Goal: Find specific page/section: Find specific page/section

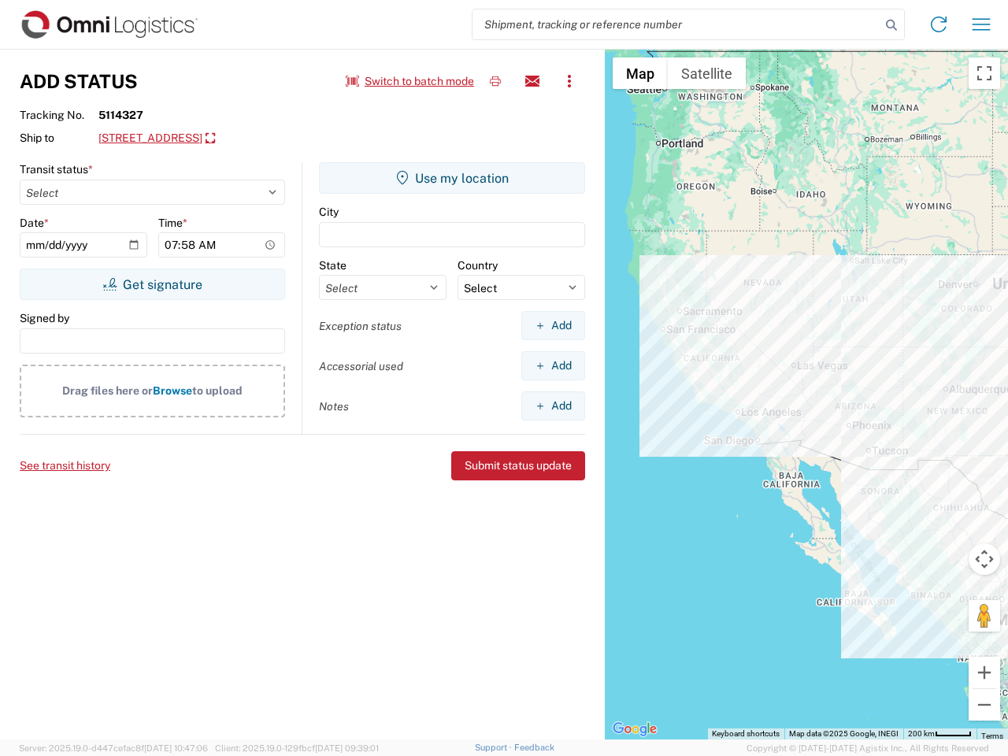
click at [676, 24] on input "search" at bounding box center [676, 24] width 408 height 30
click at [891, 25] on icon at bounding box center [891, 25] width 22 height 22
click at [939, 24] on icon at bounding box center [938, 24] width 25 height 25
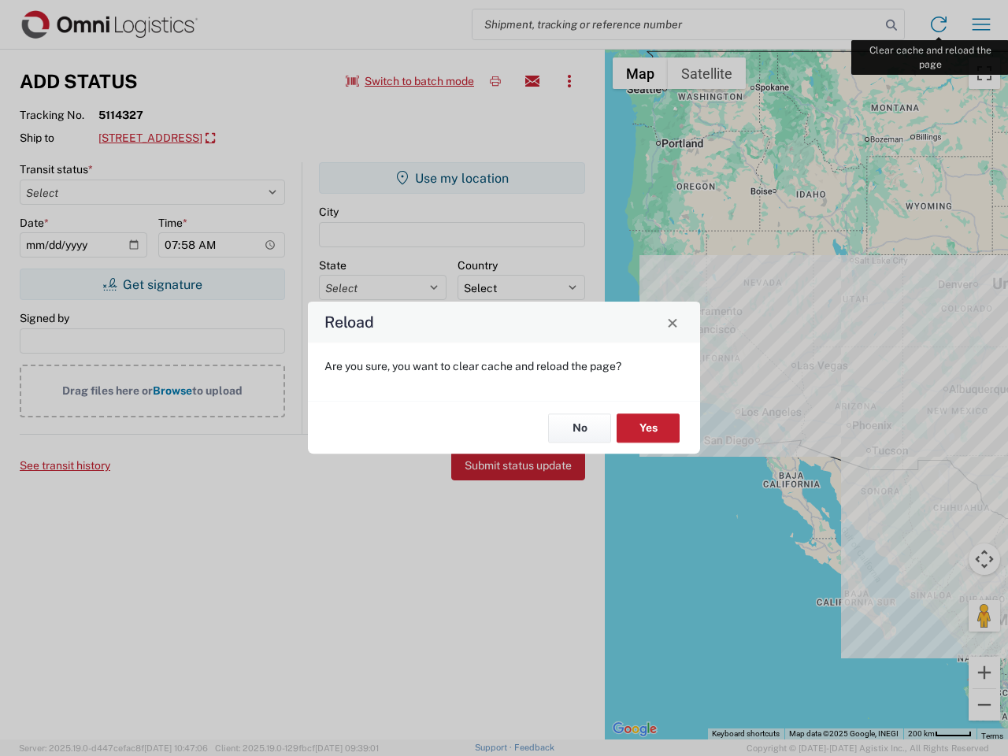
click at [981, 24] on div "Reload Are you sure, you want to clear cache and reload the page? No Yes" at bounding box center [504, 378] width 1008 height 756
click at [410, 81] on div "Reload Are you sure, you want to clear cache and reload the page? No Yes" at bounding box center [504, 378] width 1008 height 756
click at [495, 81] on div "Reload Are you sure, you want to clear cache and reload the page? No Yes" at bounding box center [504, 378] width 1008 height 756
click at [532, 81] on div "Reload Are you sure, you want to clear cache and reload the page? No Yes" at bounding box center [504, 378] width 1008 height 756
click at [569, 81] on div "Reload Are you sure, you want to clear cache and reload the page? No Yes" at bounding box center [504, 378] width 1008 height 756
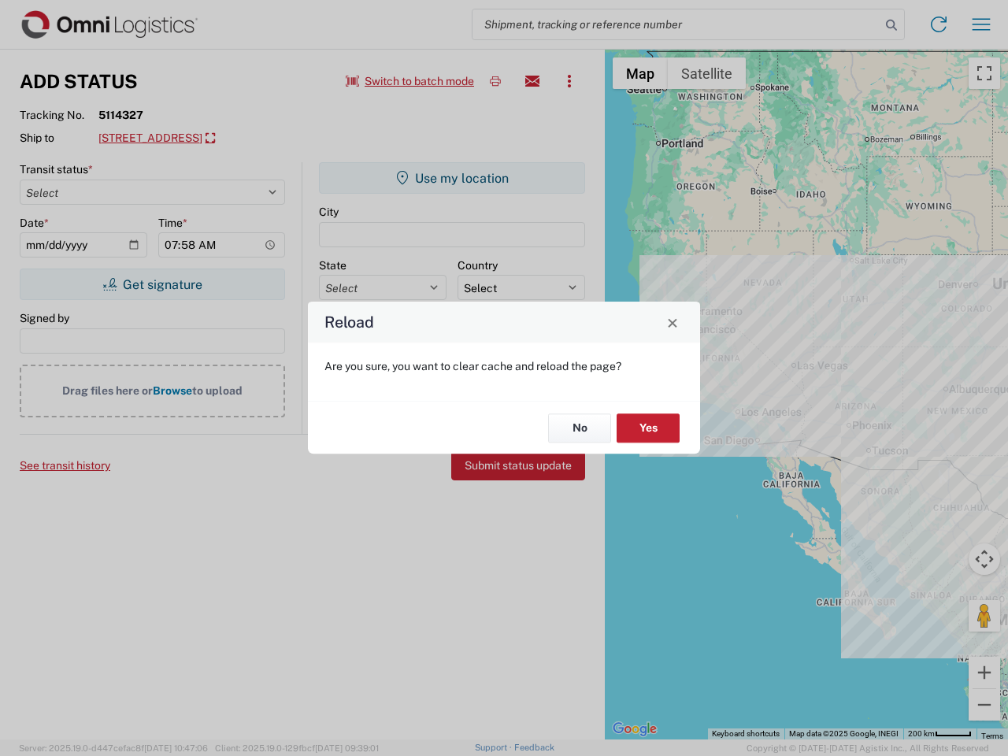
click at [214, 139] on div "Reload Are you sure, you want to clear cache and reload the page? No Yes" at bounding box center [504, 378] width 1008 height 756
click at [152, 284] on div "Reload Are you sure, you want to clear cache and reload the page? No Yes" at bounding box center [504, 378] width 1008 height 756
